Goal: Task Accomplishment & Management: Manage account settings

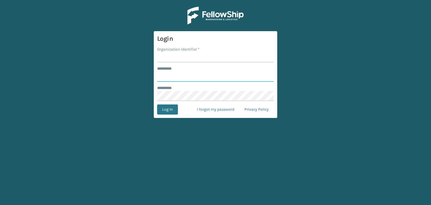
type input "******"
drag, startPoint x: 172, startPoint y: 51, endPoint x: 178, endPoint y: 57, distance: 9.1
click at [173, 53] on div "Organization Identifier *" at bounding box center [215, 54] width 117 height 16
drag, startPoint x: 177, startPoint y: 57, endPoint x: 182, endPoint y: 59, distance: 5.0
click at [177, 57] on input "Organization Identifier *" at bounding box center [215, 57] width 117 height 10
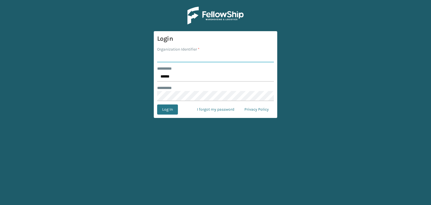
type input "fellowship - west"
click at [193, 75] on input "******" at bounding box center [215, 76] width 117 height 10
type input "*****"
click at [171, 106] on button "Log In" at bounding box center [167, 109] width 21 height 10
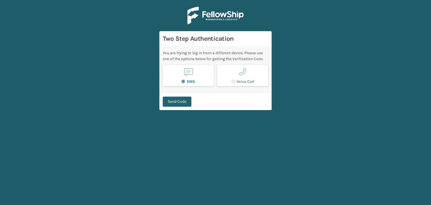
click at [181, 102] on button "Send Code" at bounding box center [177, 101] width 29 height 10
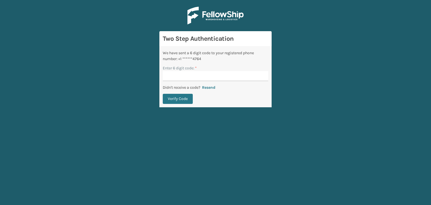
click at [200, 77] on input "Enter 6 digit code: *" at bounding box center [215, 76] width 105 height 10
type input "153847"
click at [163, 94] on button "Verify Code" at bounding box center [178, 99] width 30 height 10
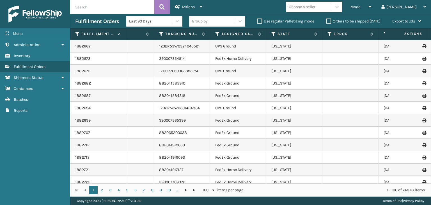
scroll to position [0, 320]
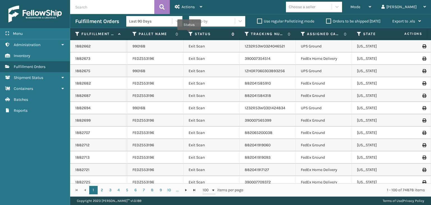
click at [189, 34] on icon at bounding box center [190, 33] width 4 height 5
drag, startPoint x: 218, startPoint y: 32, endPoint x: 189, endPoint y: 32, distance: 29.7
click at [188, 31] on th "Status" at bounding box center [211, 34] width 56 height 12
click at [190, 32] on icon at bounding box center [190, 33] width 4 height 5
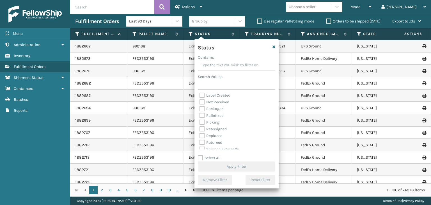
click at [215, 124] on label "Picking" at bounding box center [209, 122] width 20 height 5
click at [200, 123] on input "Picking" at bounding box center [199, 121] width 0 height 4
checkbox input "true"
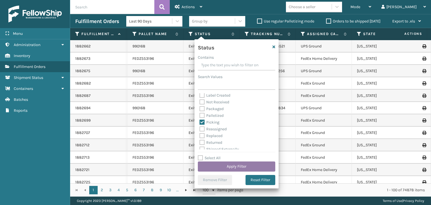
click at [249, 163] on button "Apply Filter" at bounding box center [236, 166] width 77 height 10
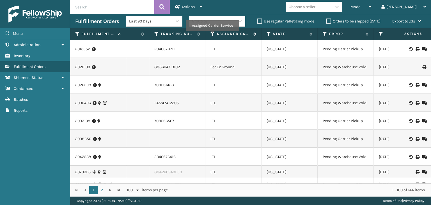
click at [212, 35] on icon at bounding box center [212, 33] width 4 height 5
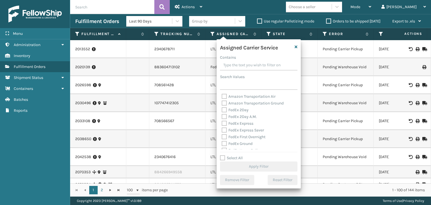
click at [235, 158] on label "Select All" at bounding box center [231, 157] width 23 height 5
click at [235, 155] on input "Select All" at bounding box center [262, 154] width 84 height 1
checkbox input "true"
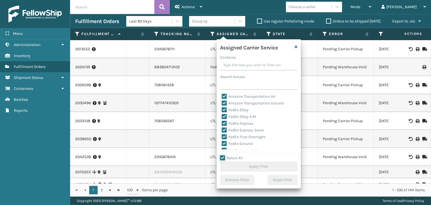
checkbox input "true"
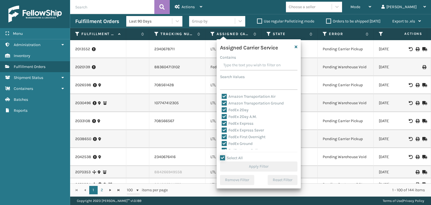
checkbox input "true"
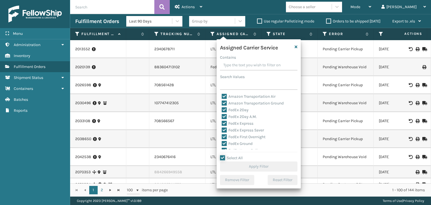
checkbox input "true"
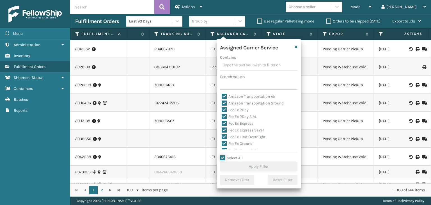
checkbox input "true"
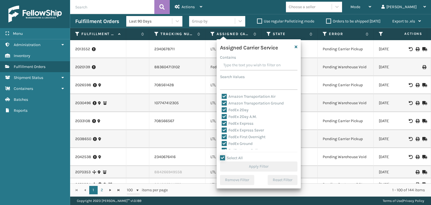
checkbox input "true"
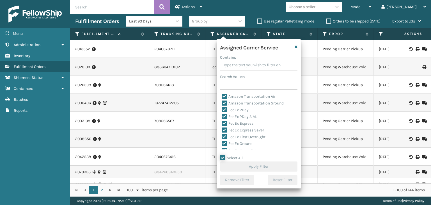
checkbox input "true"
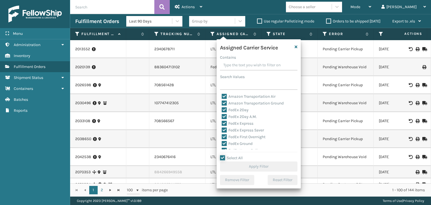
checkbox input "true"
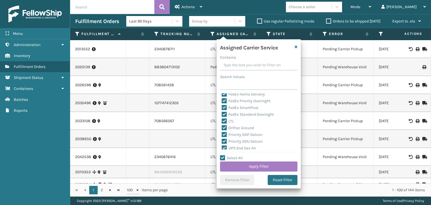
click at [230, 119] on label "LTL" at bounding box center [227, 121] width 12 height 5
click at [222, 119] on input "LTL" at bounding box center [221, 120] width 0 height 4
checkbox input "false"
click at [247, 165] on button "Apply Filter" at bounding box center [258, 166] width 77 height 10
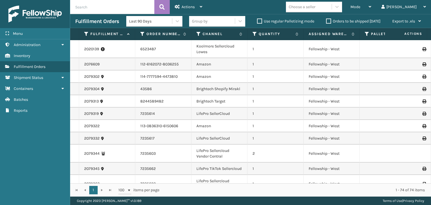
click at [221, 20] on div "Group by" at bounding box center [212, 21] width 46 height 9
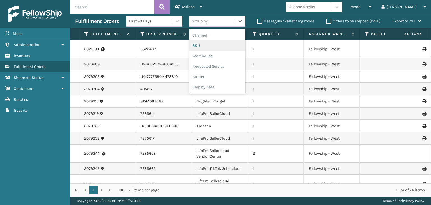
click at [217, 46] on div "SKU" at bounding box center [217, 45] width 56 height 10
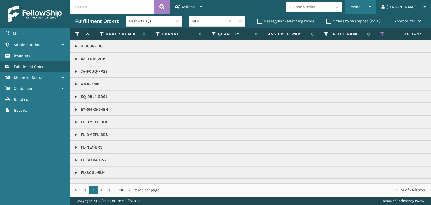
click at [360, 7] on span "Mode" at bounding box center [355, 6] width 10 height 5
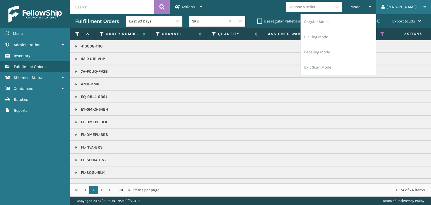
click at [419, 8] on div "[PERSON_NAME]" at bounding box center [403, 7] width 45 height 14
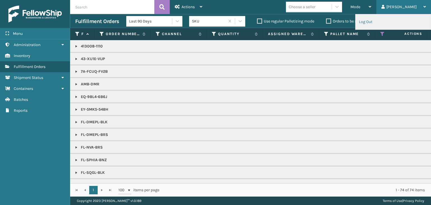
click at [365, 27] on li "Log Out" at bounding box center [392, 21] width 75 height 15
